Goal: Information Seeking & Learning: Learn about a topic

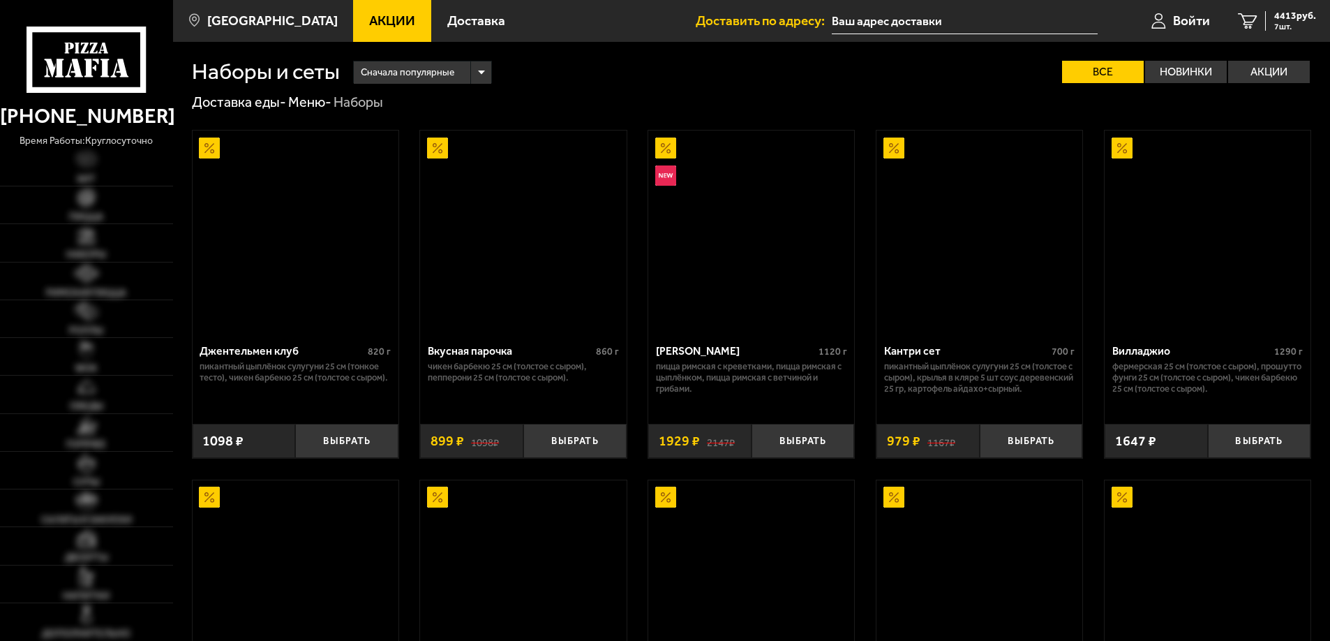
click at [369, 19] on span "Акции" at bounding box center [392, 20] width 46 height 13
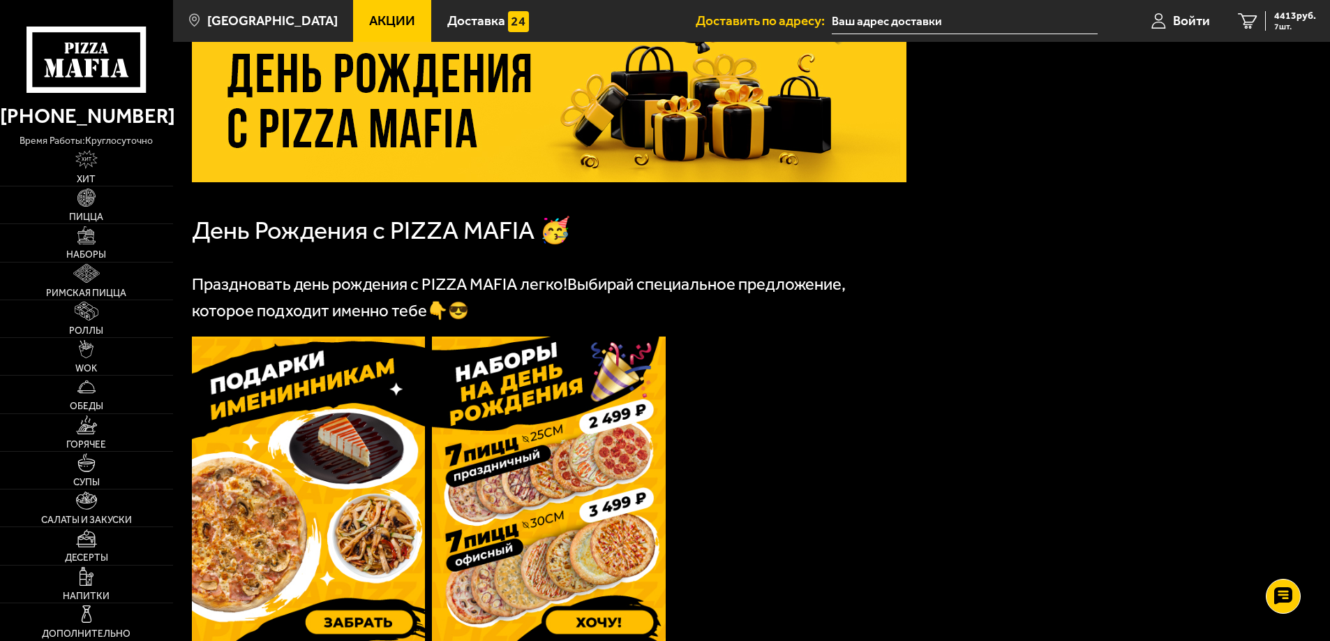
scroll to position [279, 0]
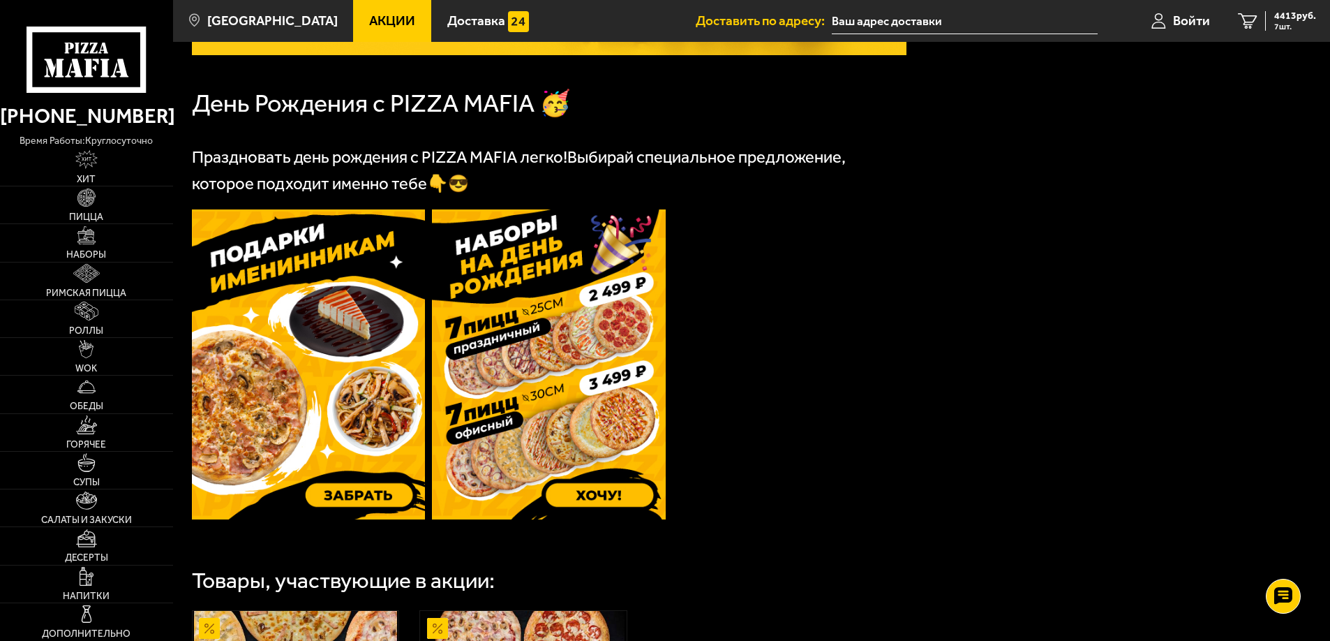
click at [350, 322] on img at bounding box center [309, 364] width 234 height 310
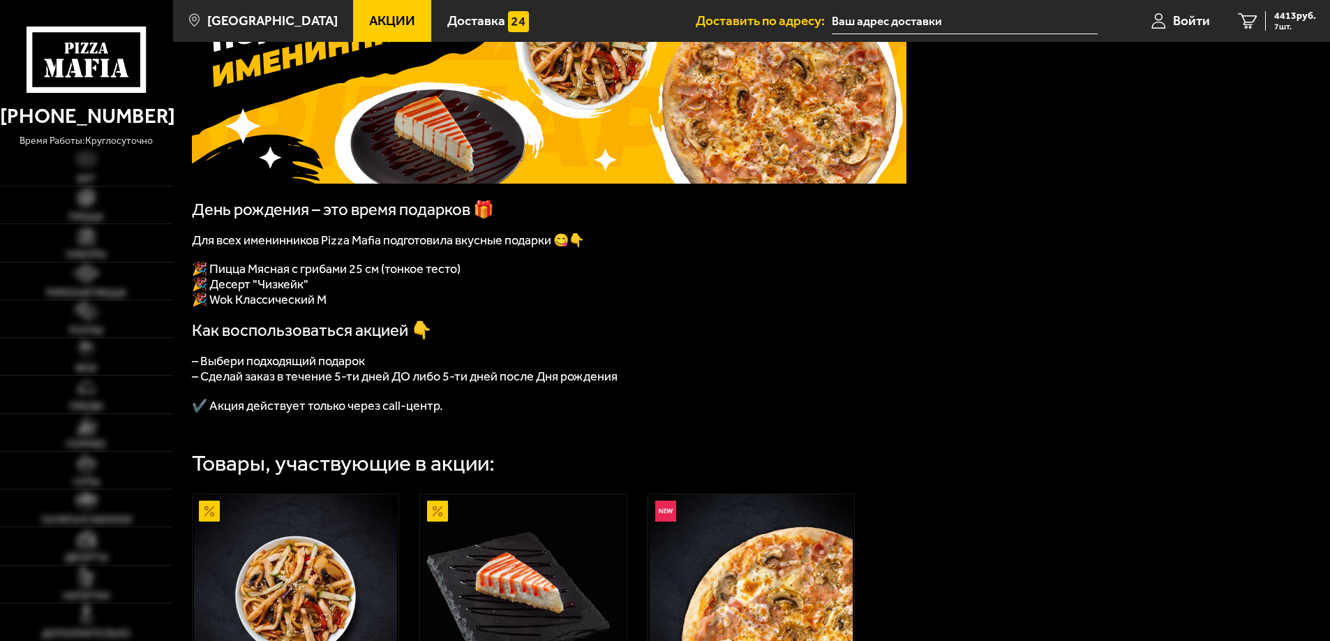
scroll to position [209, 0]
